Goal: Task Accomplishment & Management: Use online tool/utility

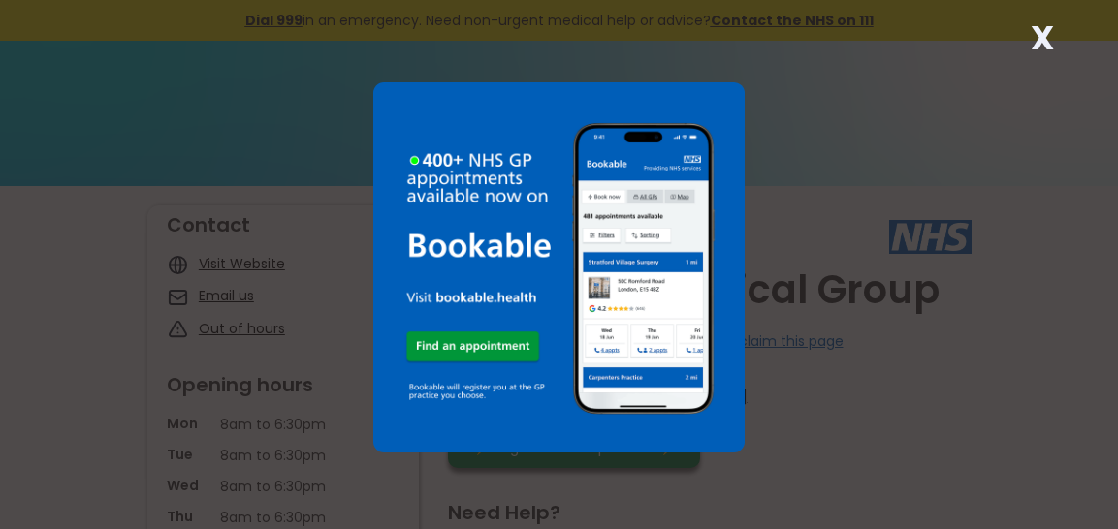
click at [1047, 35] on strong "X" at bounding box center [1041, 38] width 23 height 47
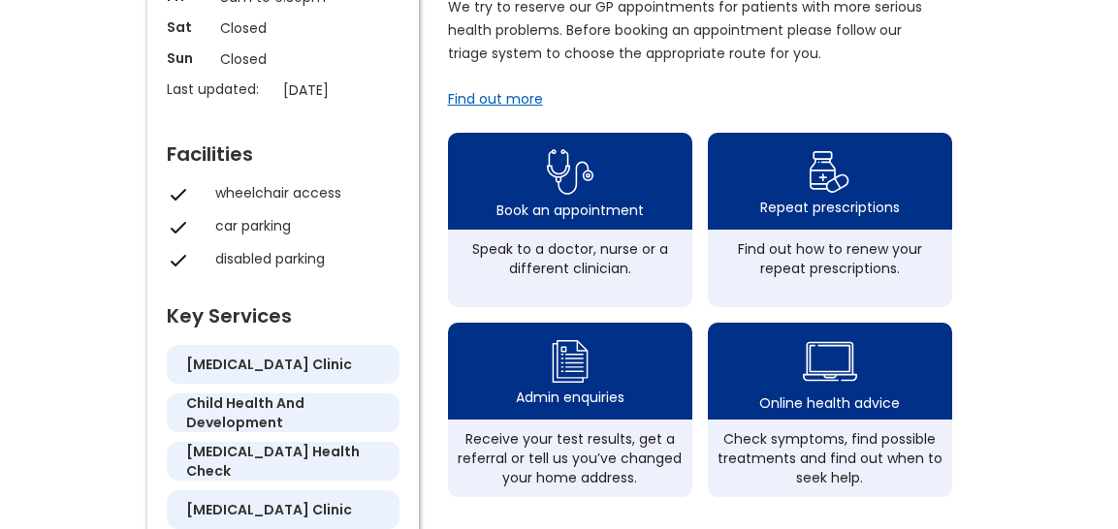
scroll to position [582, 0]
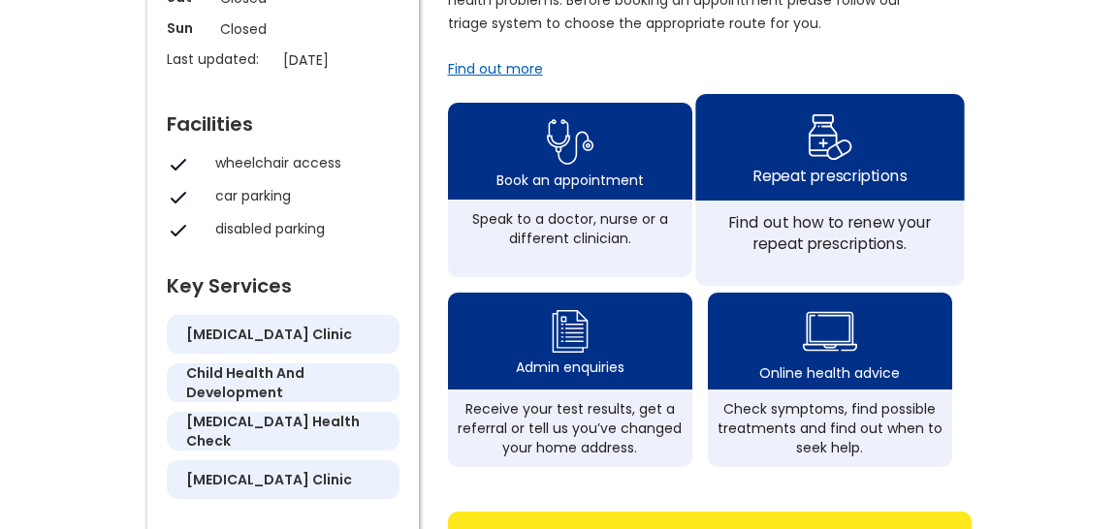
click at [800, 173] on div "Repeat prescriptions" at bounding box center [829, 147] width 269 height 107
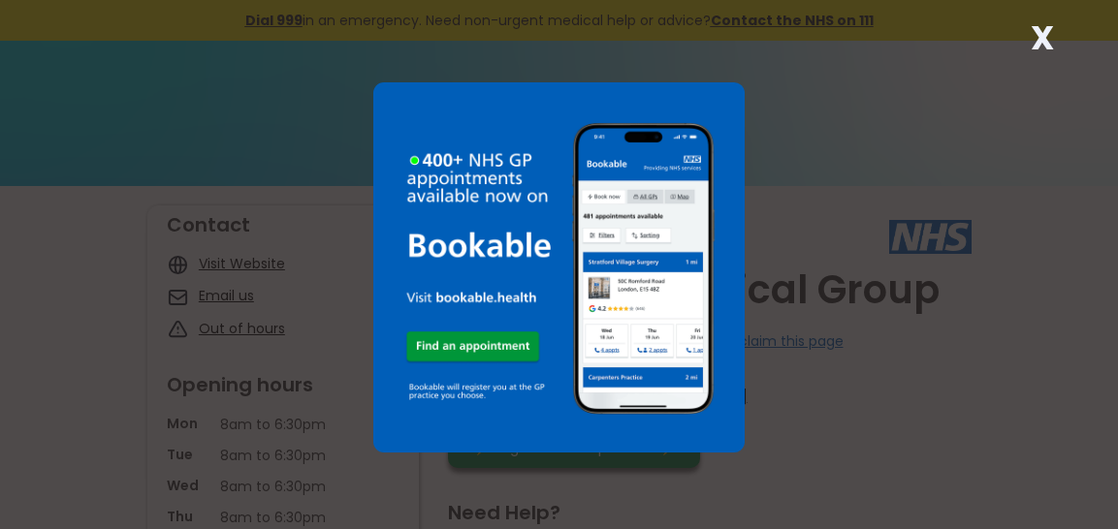
click at [1030, 37] on div "X" at bounding box center [1042, 45] width 39 height 39
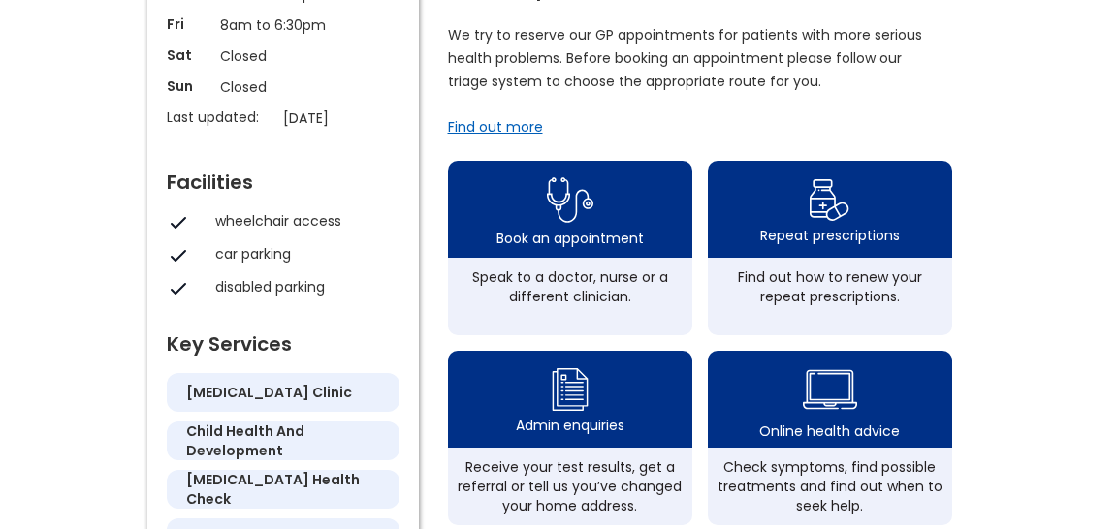
scroll to position [582, 0]
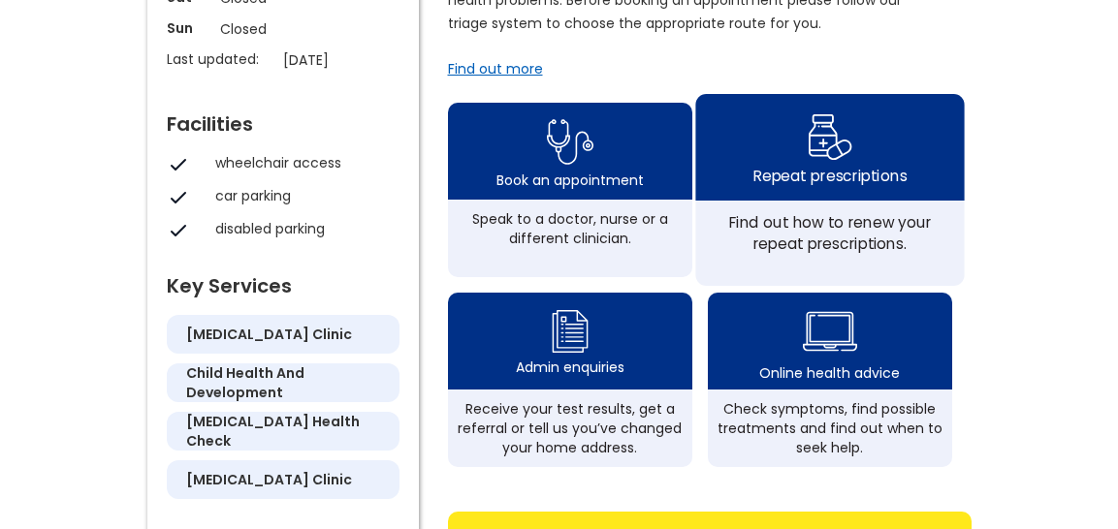
click at [799, 184] on div "Repeat prescriptions" at bounding box center [828, 175] width 153 height 21
